Goal: Transaction & Acquisition: Book appointment/travel/reservation

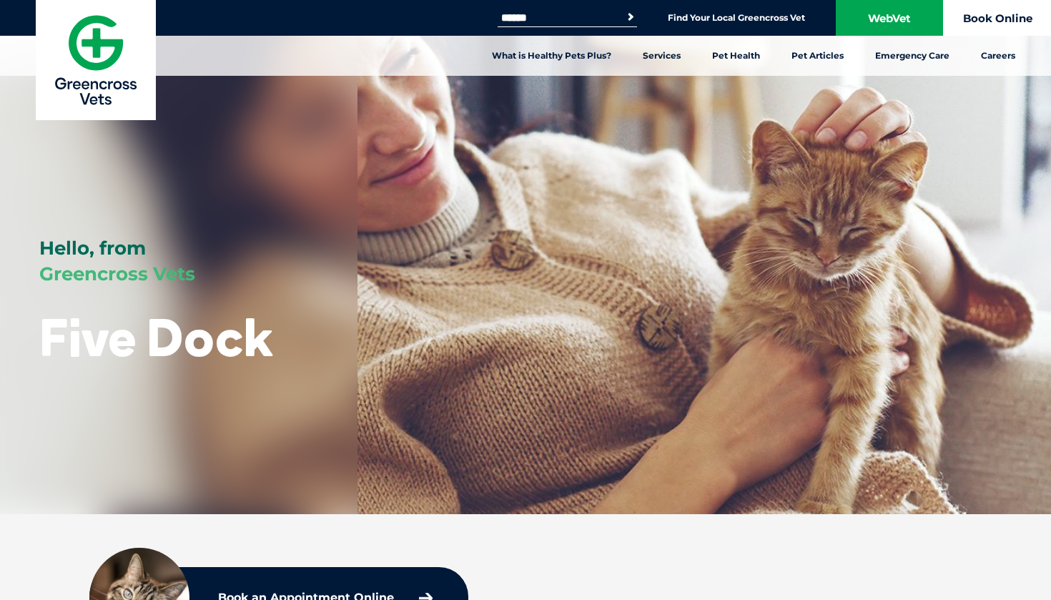
click at [991, 21] on link "Book Online" at bounding box center [997, 18] width 107 height 36
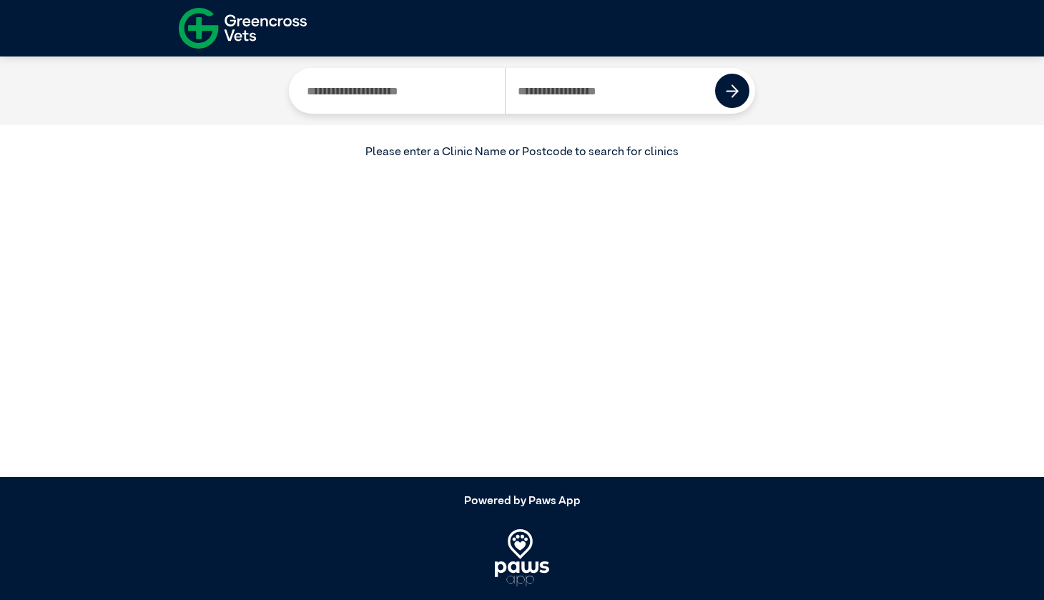
click at [559, 94] on input "Search by Postcode" at bounding box center [610, 91] width 211 height 46
type input "****"
click at [743, 94] on button at bounding box center [732, 91] width 34 height 34
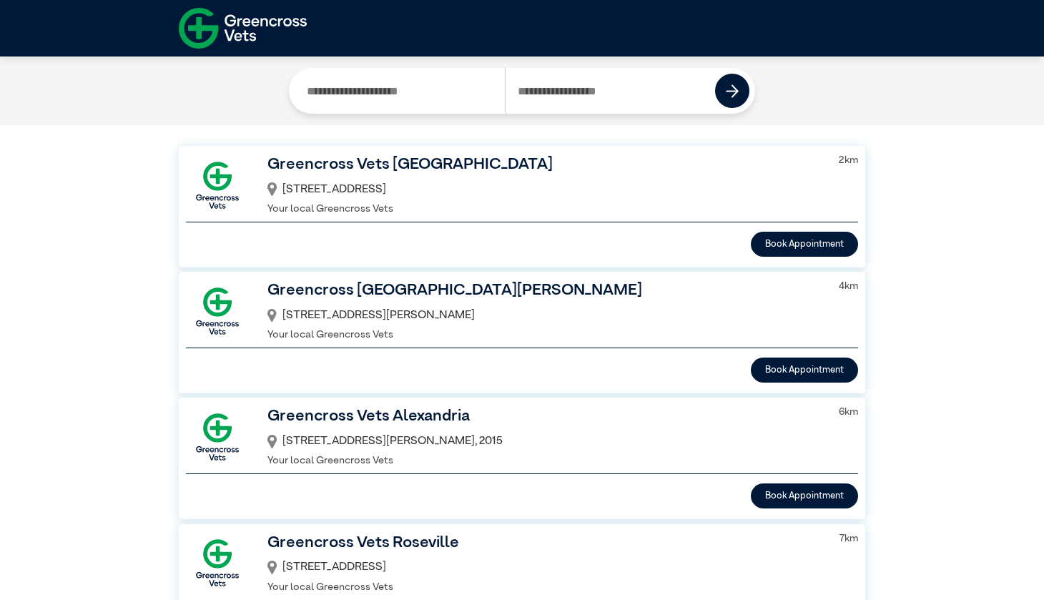
click at [356, 170] on h3 "Greencross Vets [GEOGRAPHIC_DATA]" at bounding box center [545, 165] width 554 height 24
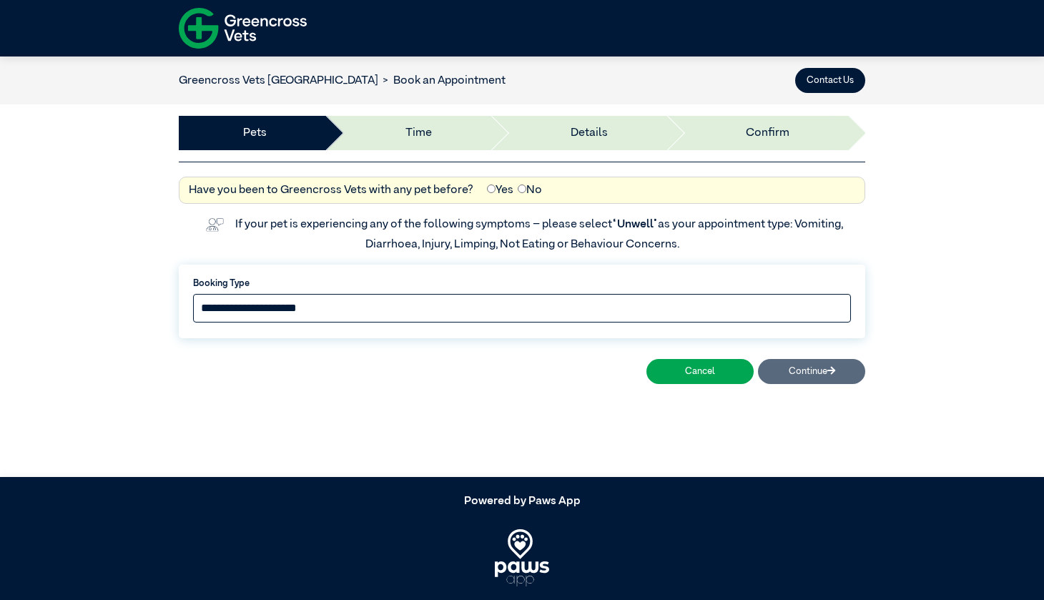
select select "*****"
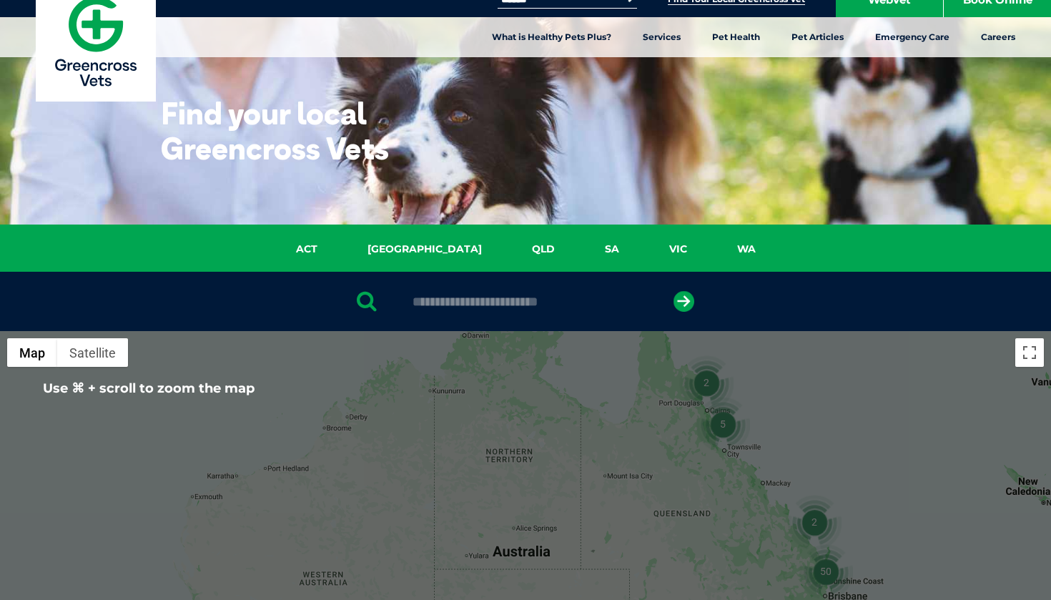
scroll to position [16, 0]
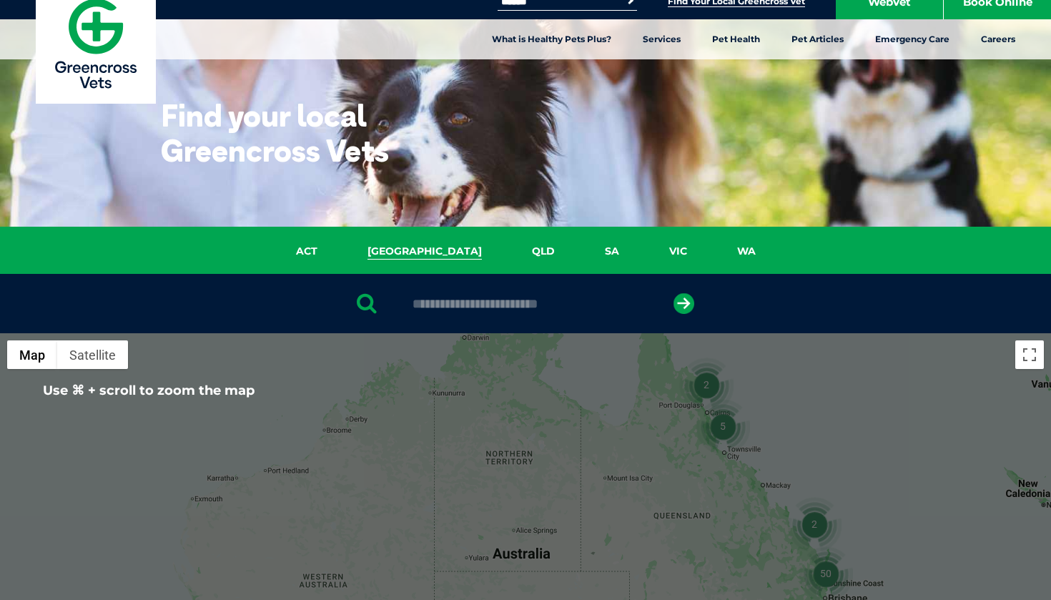
click at [430, 250] on link "NSW" at bounding box center [425, 251] width 165 height 16
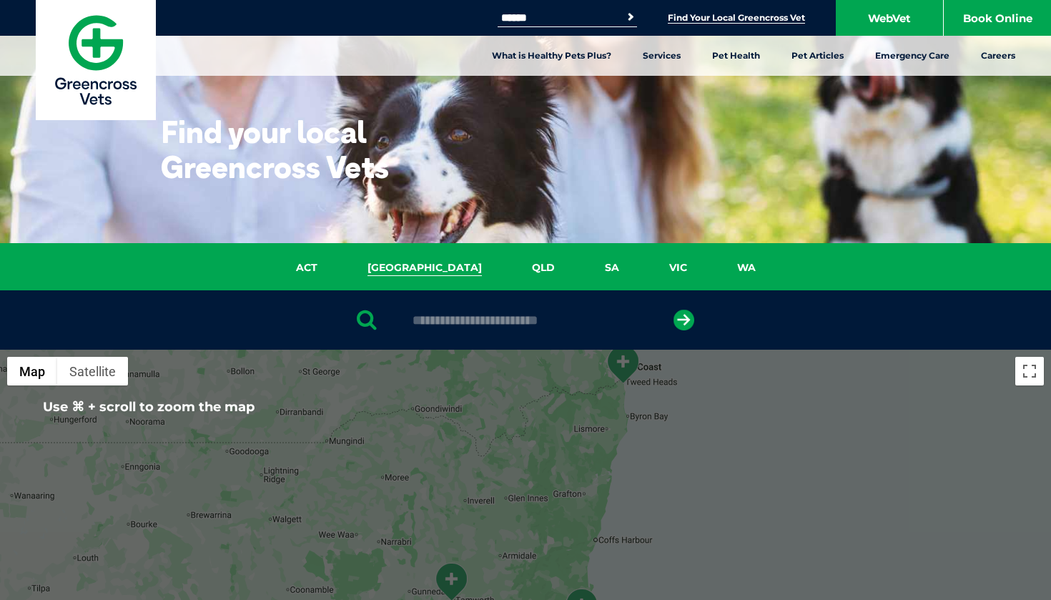
scroll to position [0, 0]
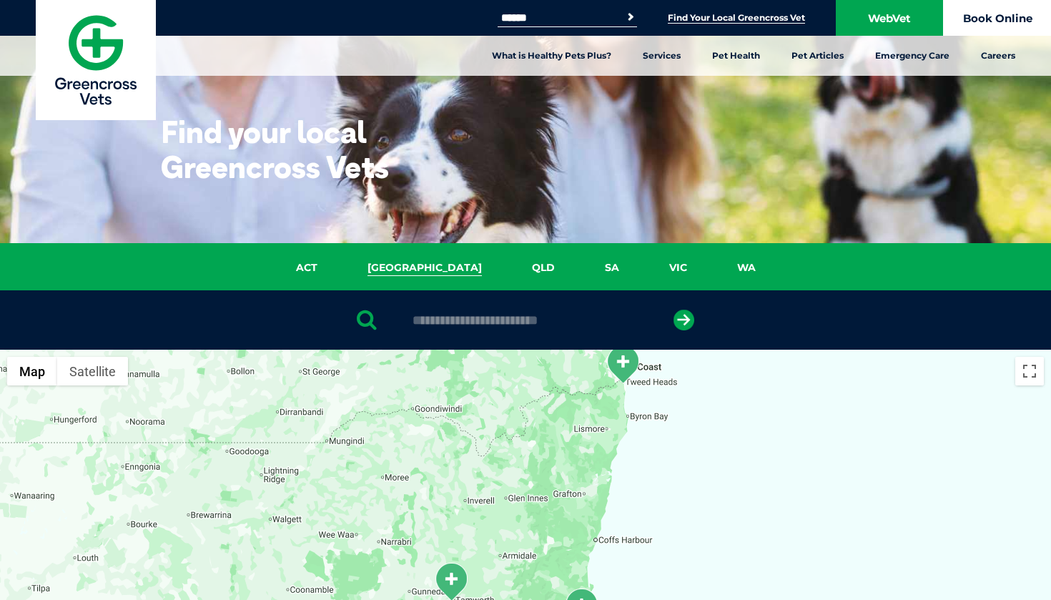
click at [994, 16] on link "Book Online" at bounding box center [997, 18] width 107 height 36
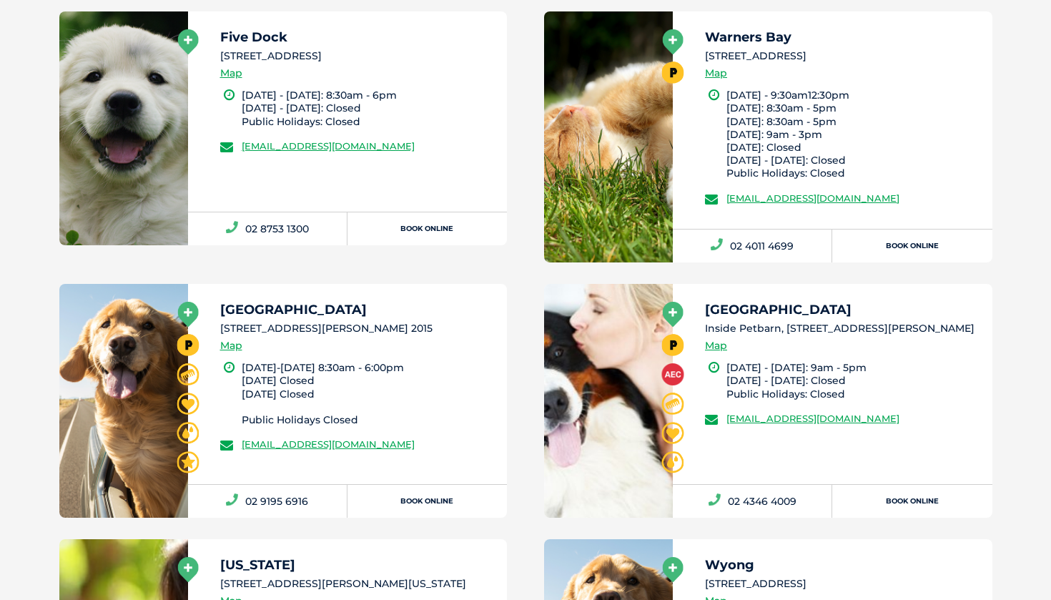
scroll to position [1911, 0]
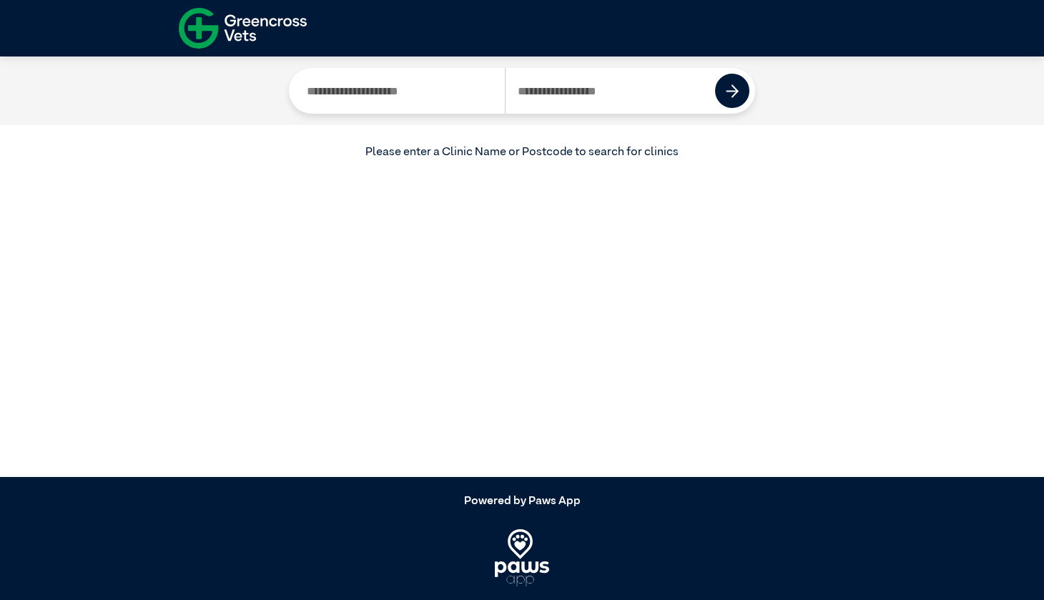
click at [529, 92] on input "Search by Postcode" at bounding box center [610, 91] width 211 height 46
type input "****"
click at [740, 93] on button at bounding box center [732, 91] width 34 height 34
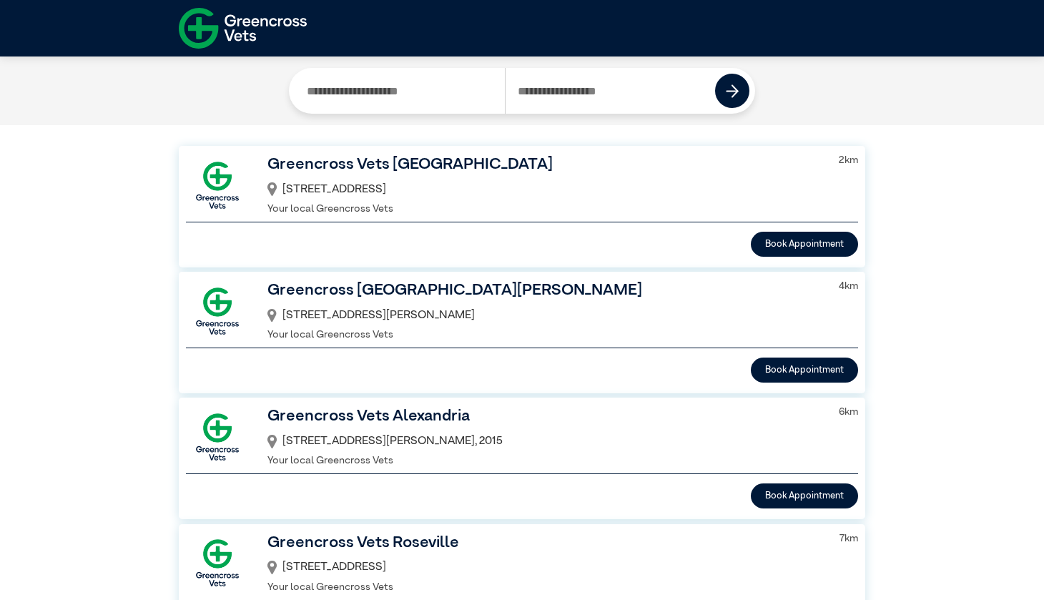
click at [328, 175] on h3 "Greencross Vets [GEOGRAPHIC_DATA]" at bounding box center [545, 165] width 554 height 24
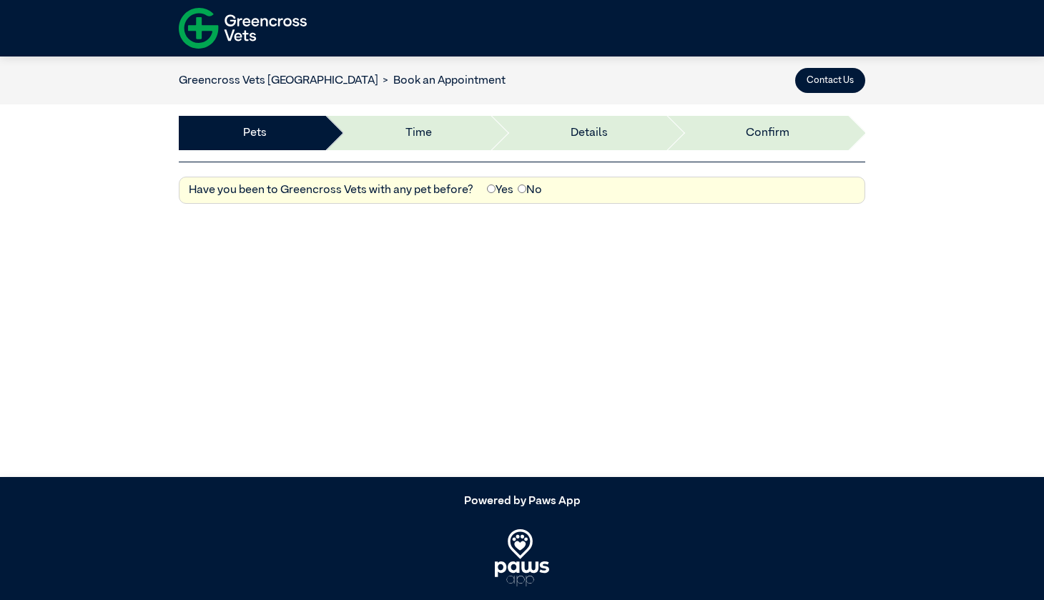
click at [250, 34] on img at bounding box center [243, 28] width 128 height 49
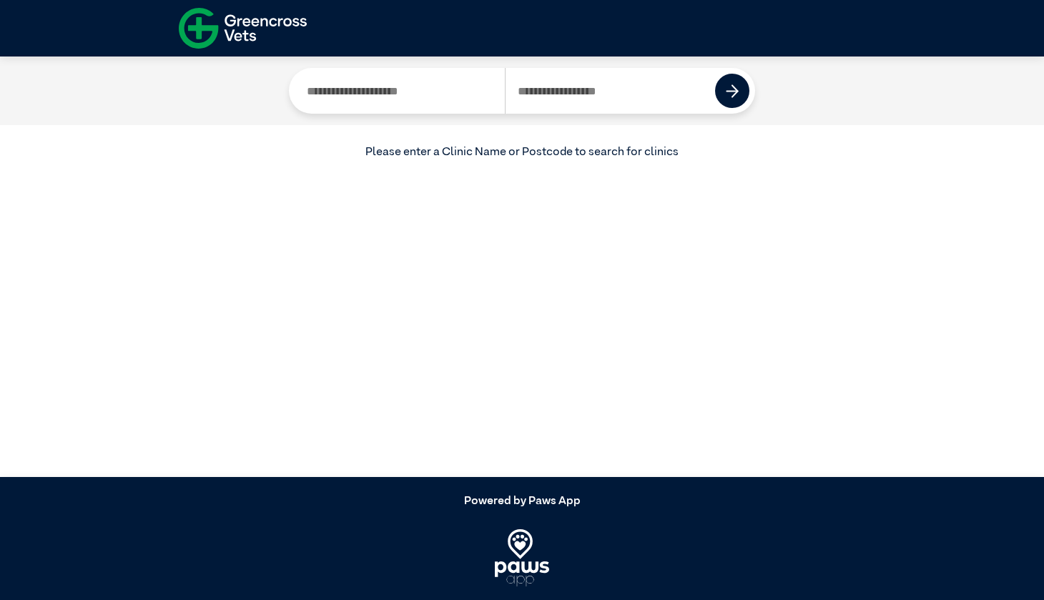
click at [250, 22] on img at bounding box center [243, 28] width 128 height 49
